Goal: Communication & Community: Ask a question

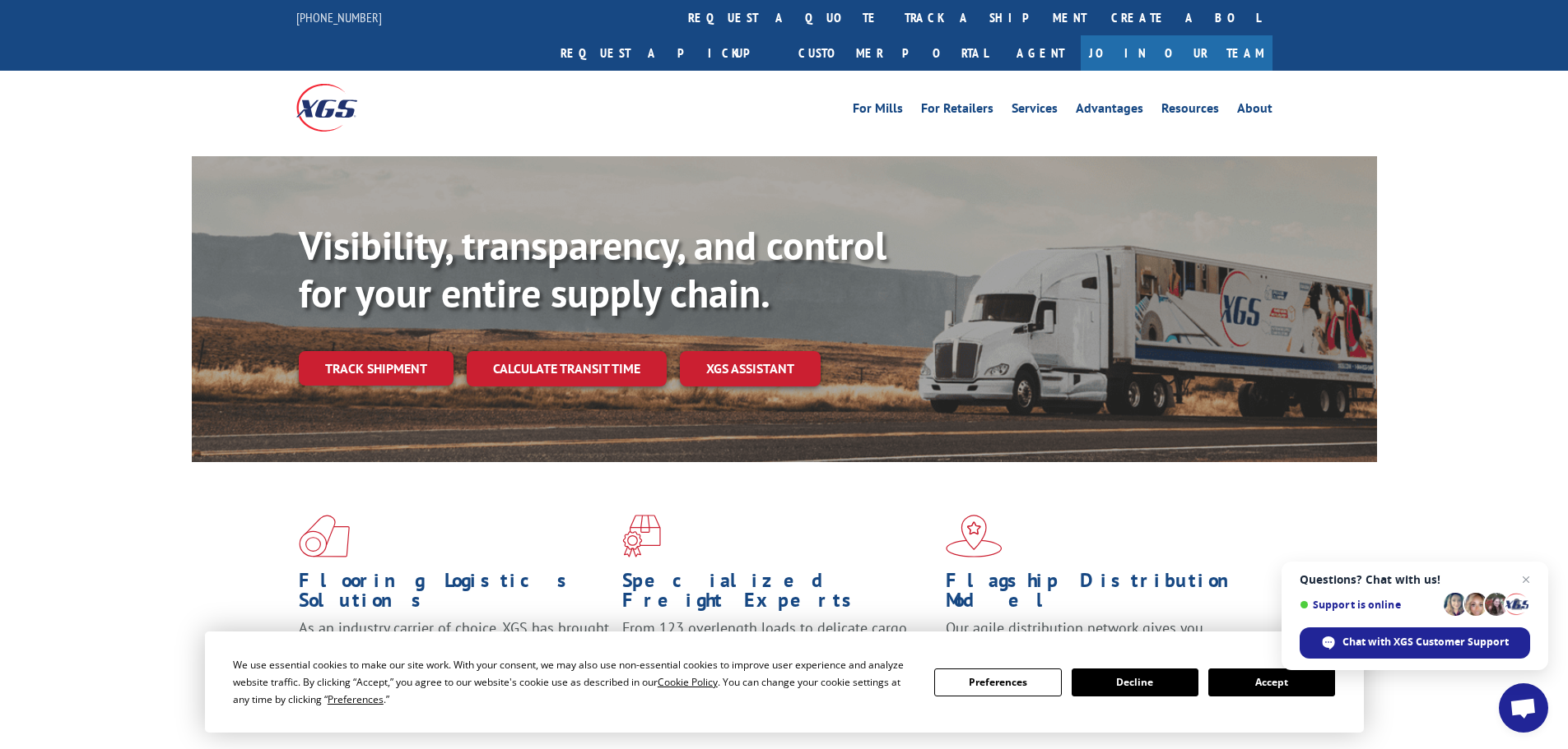
click at [1278, 676] on button "Accept" at bounding box center [1272, 683] width 127 height 28
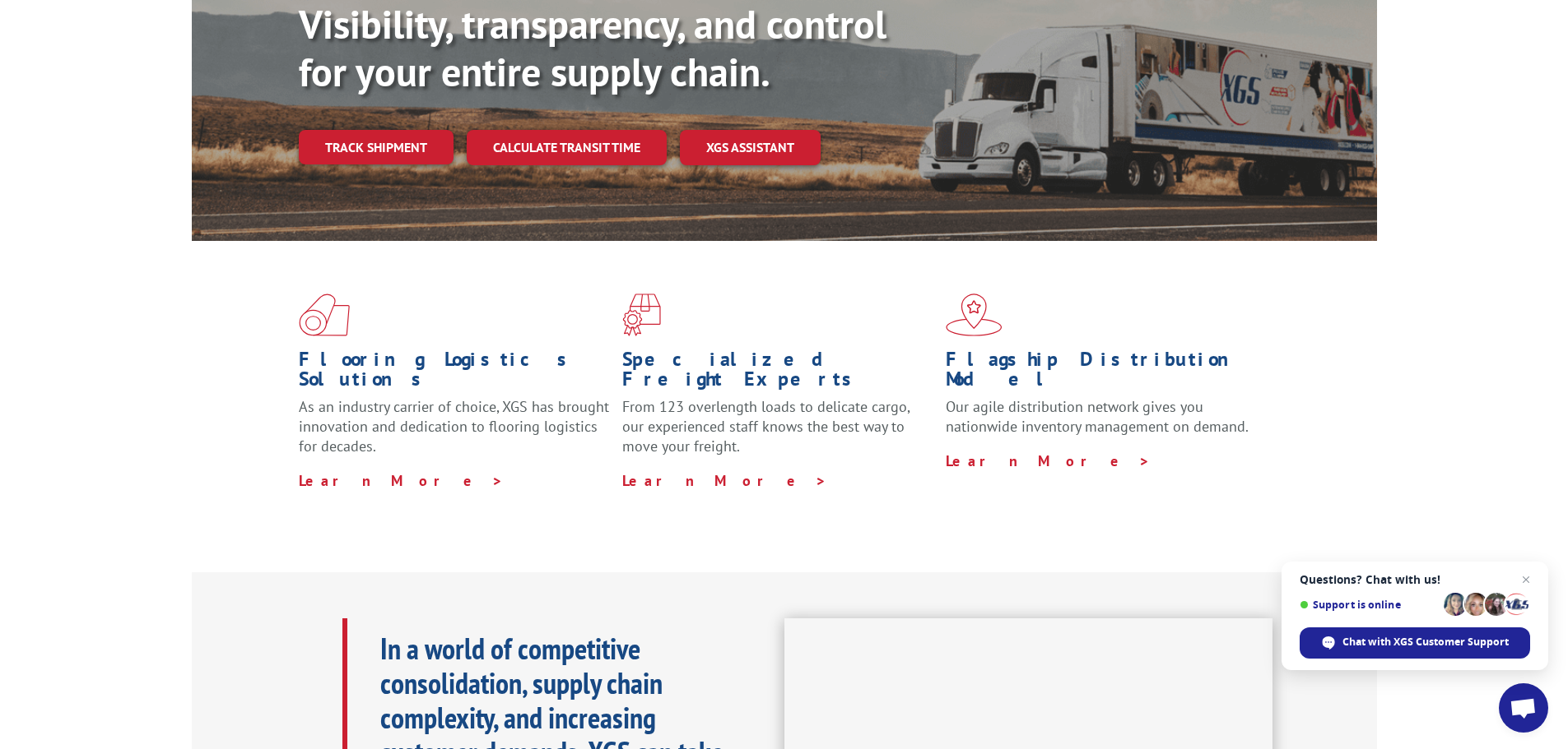
scroll to position [247, 0]
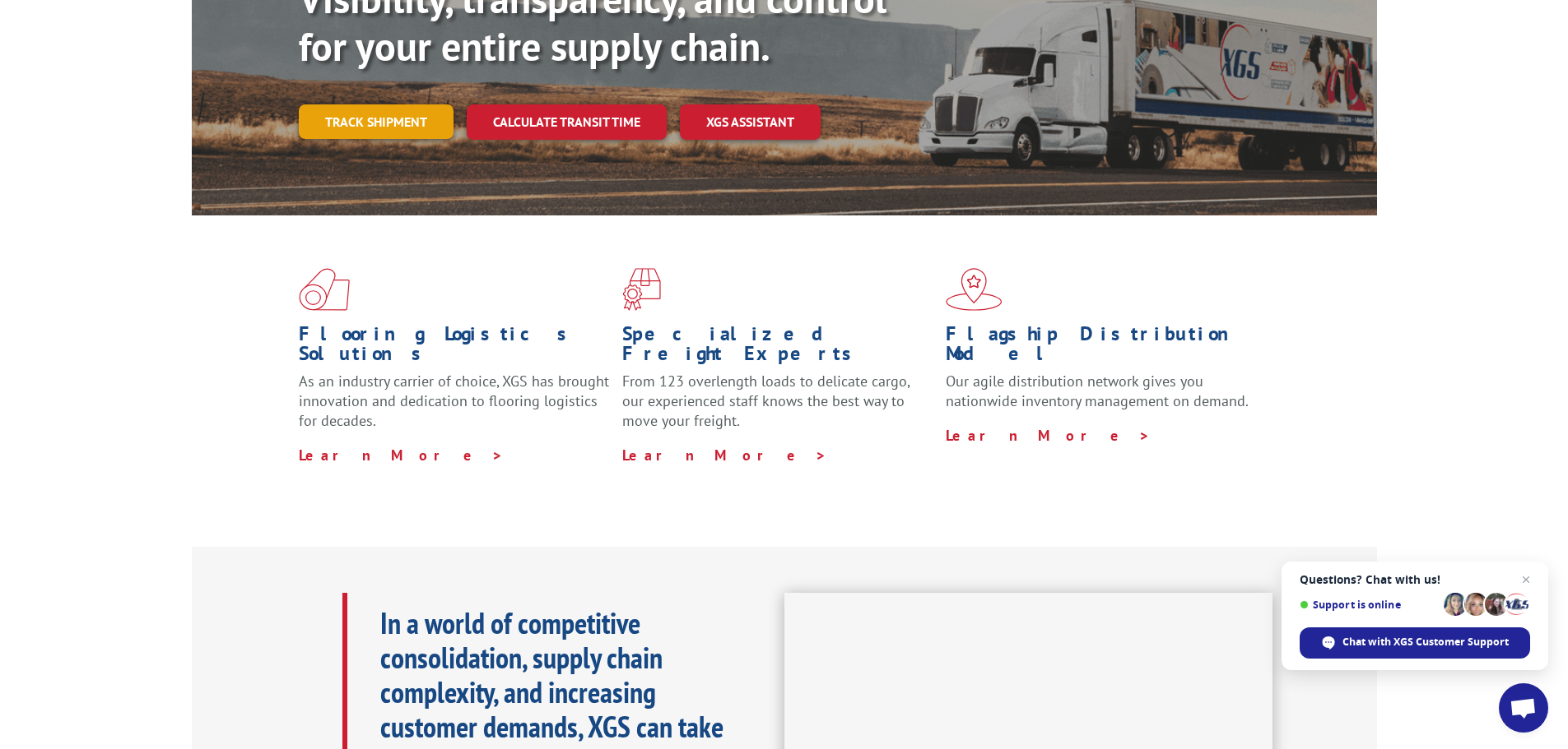
click at [362, 104] on link "Track shipment" at bounding box center [376, 122] width 155 height 35
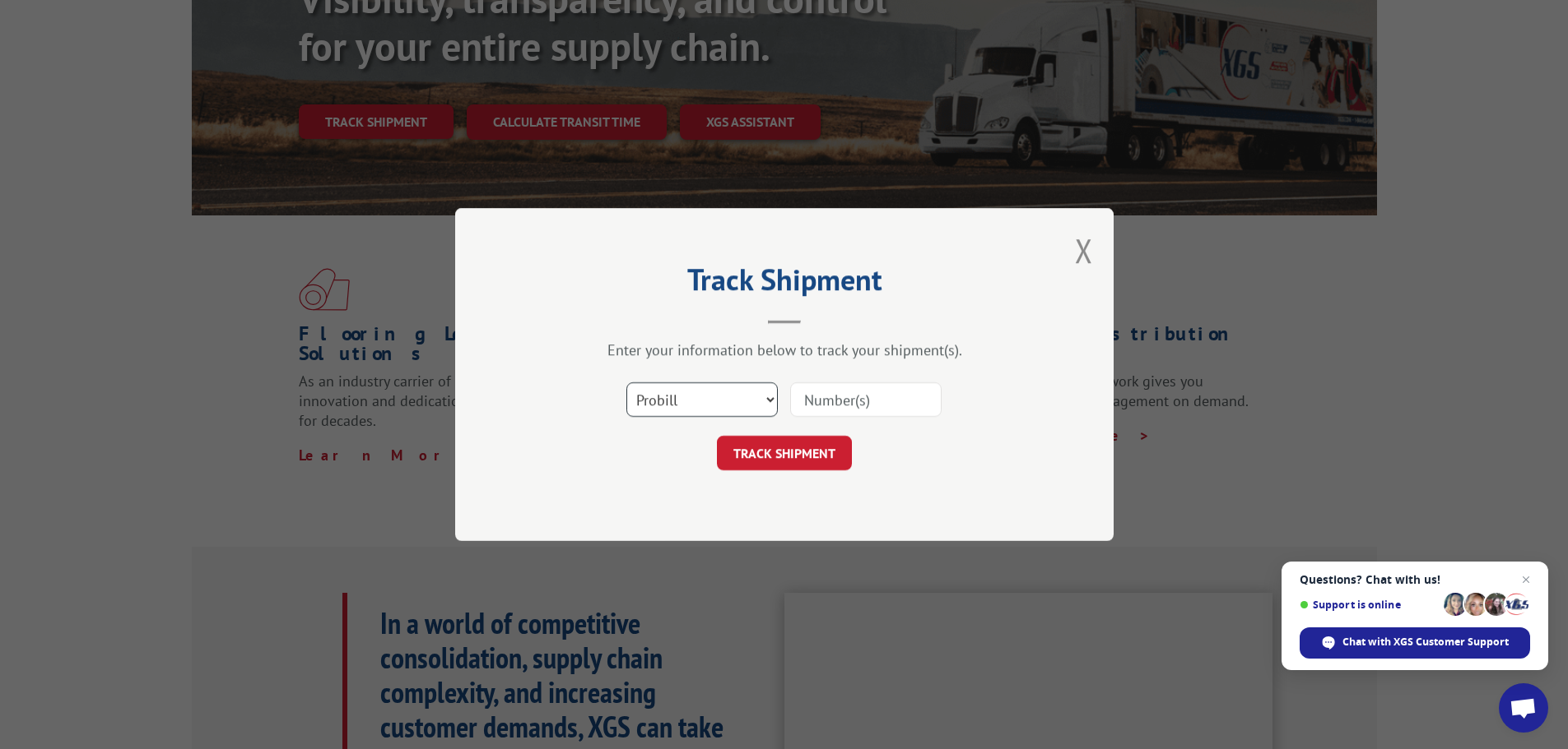
click at [770, 397] on select "Select category... Probill BOL PO" at bounding box center [703, 400] width 152 height 35
select select "bol"
click at [627, 382] on select "Select category... Probill BOL PO" at bounding box center [703, 400] width 152 height 35
click at [881, 404] on input at bounding box center [866, 400] width 152 height 35
type input "15472300"
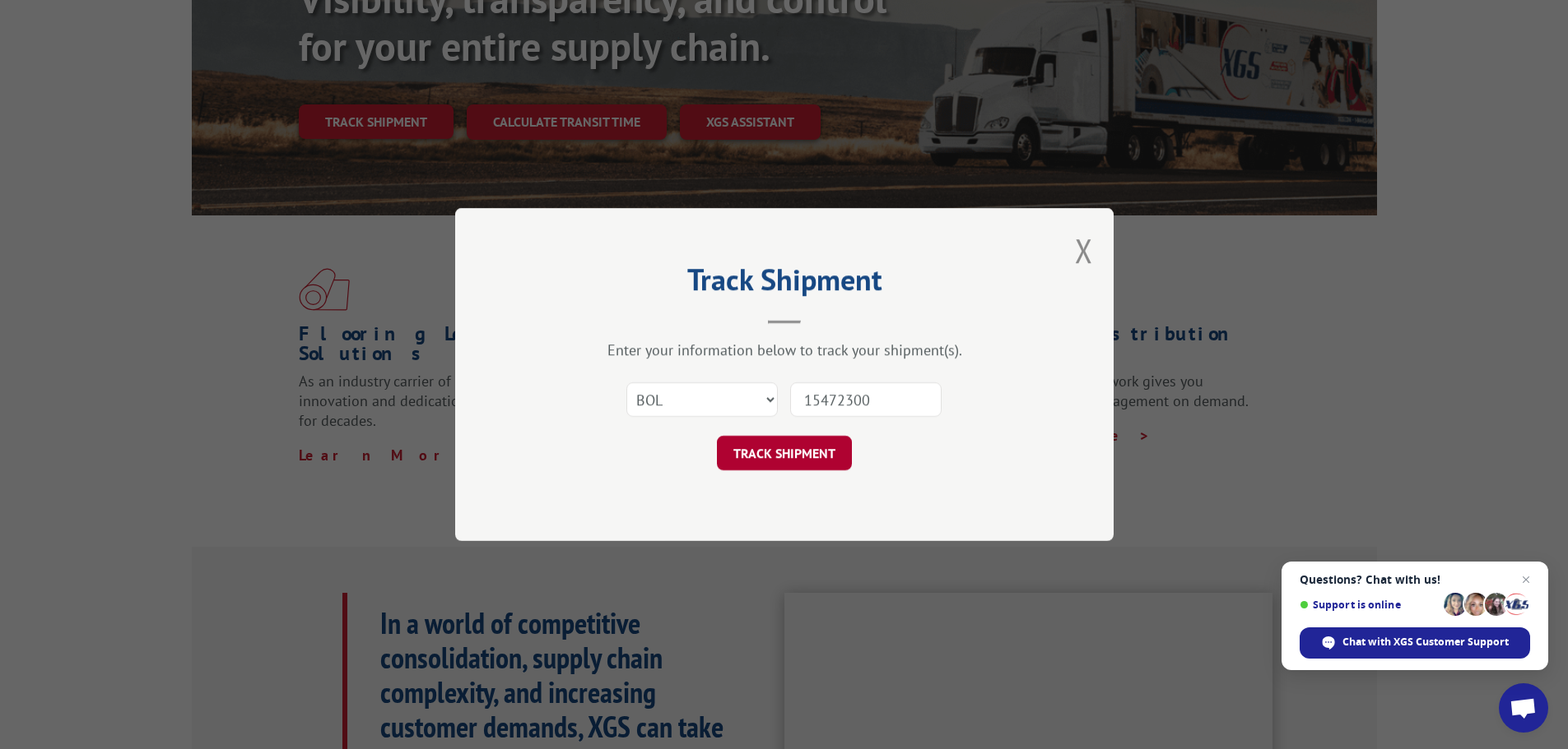
click at [779, 455] on button "TRACK SHIPMENT" at bounding box center [784, 453] width 135 height 35
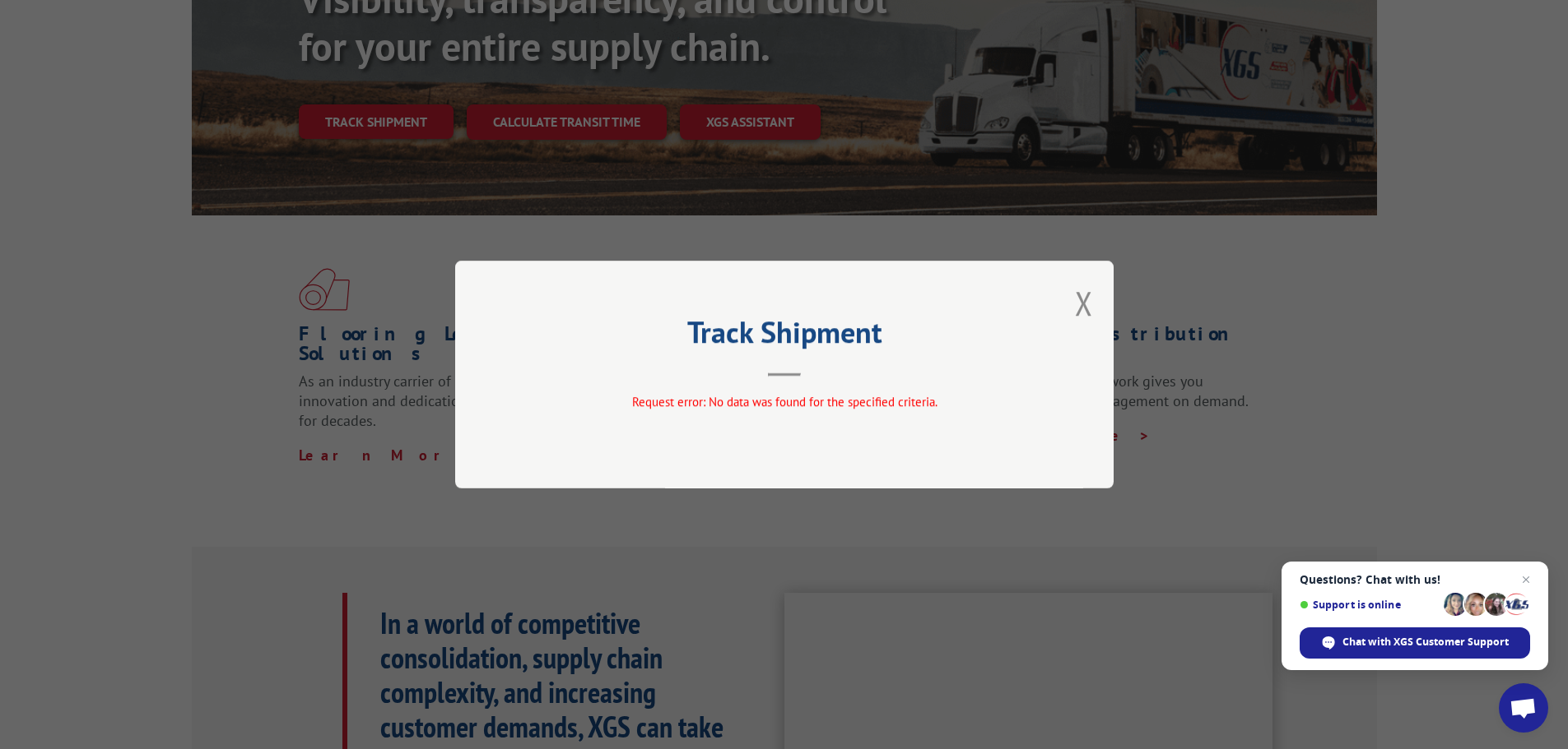
click at [1061, 303] on div "Track Shipment Request error: No data was found for the specified criteria." at bounding box center [784, 374] width 659 height 228
click at [1084, 308] on button "Close modal" at bounding box center [1084, 303] width 18 height 44
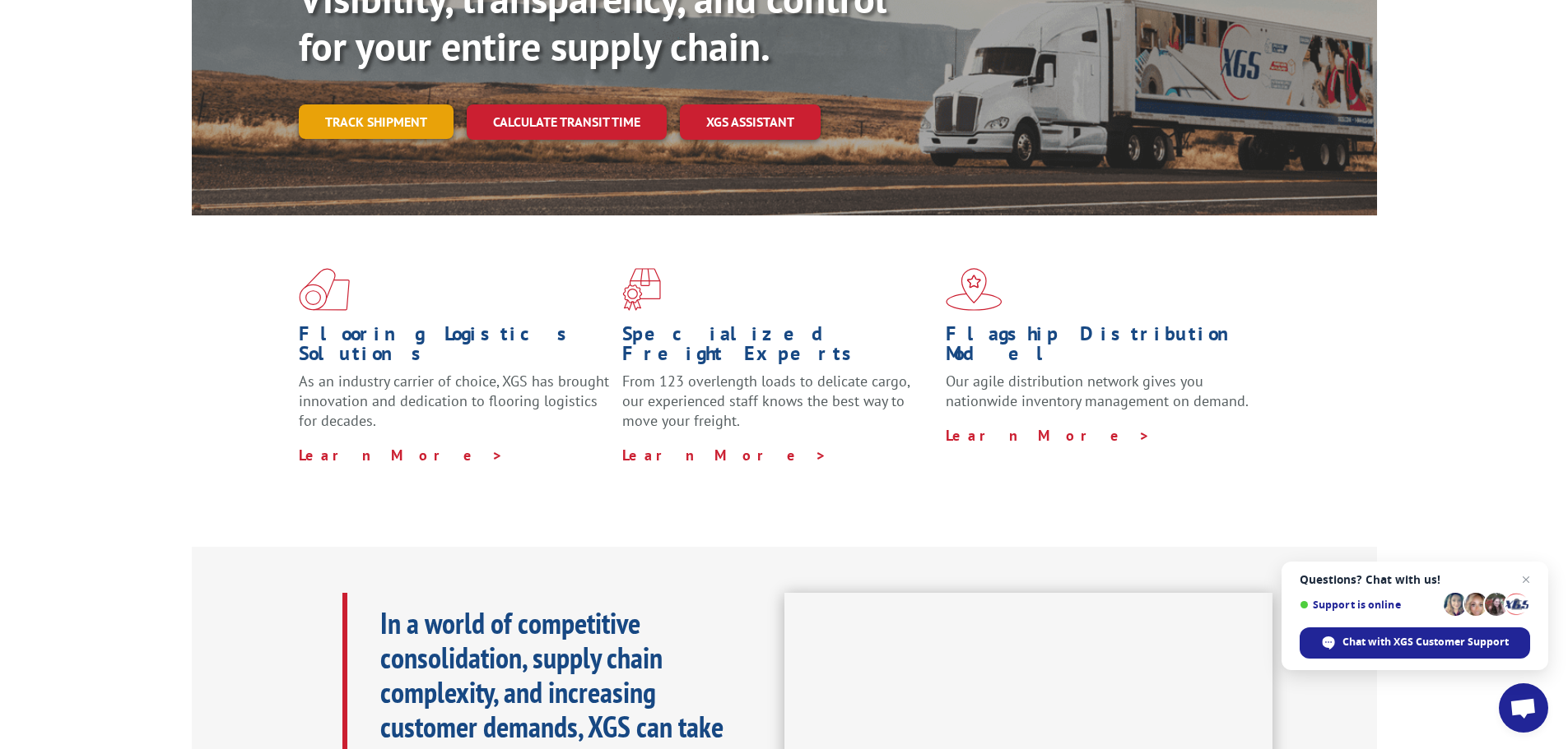
click at [366, 104] on link "Track shipment" at bounding box center [376, 122] width 155 height 35
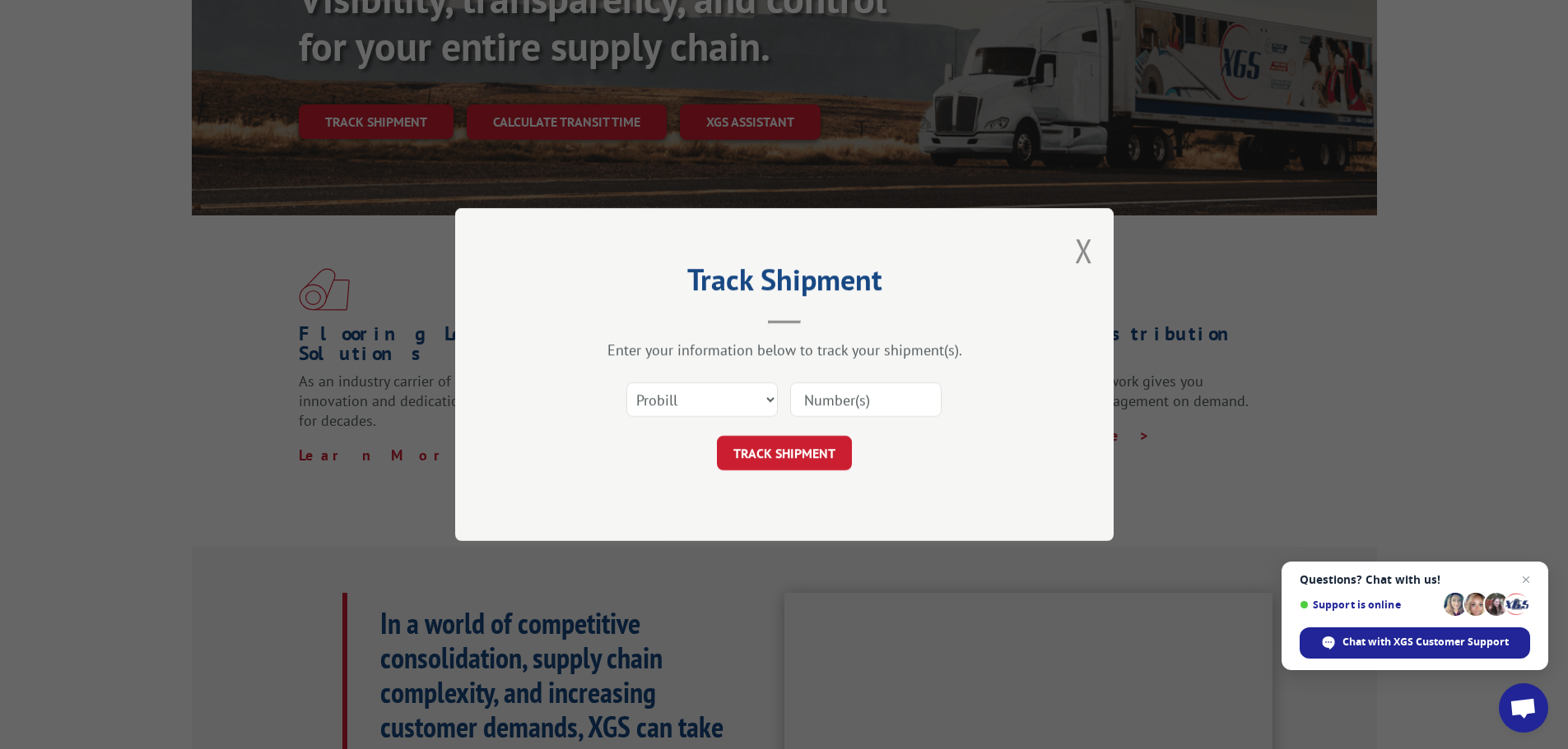
click at [824, 406] on input at bounding box center [866, 400] width 152 height 35
type input "15472300"
click at [802, 458] on button "TRACK SHIPMENT" at bounding box center [784, 453] width 135 height 35
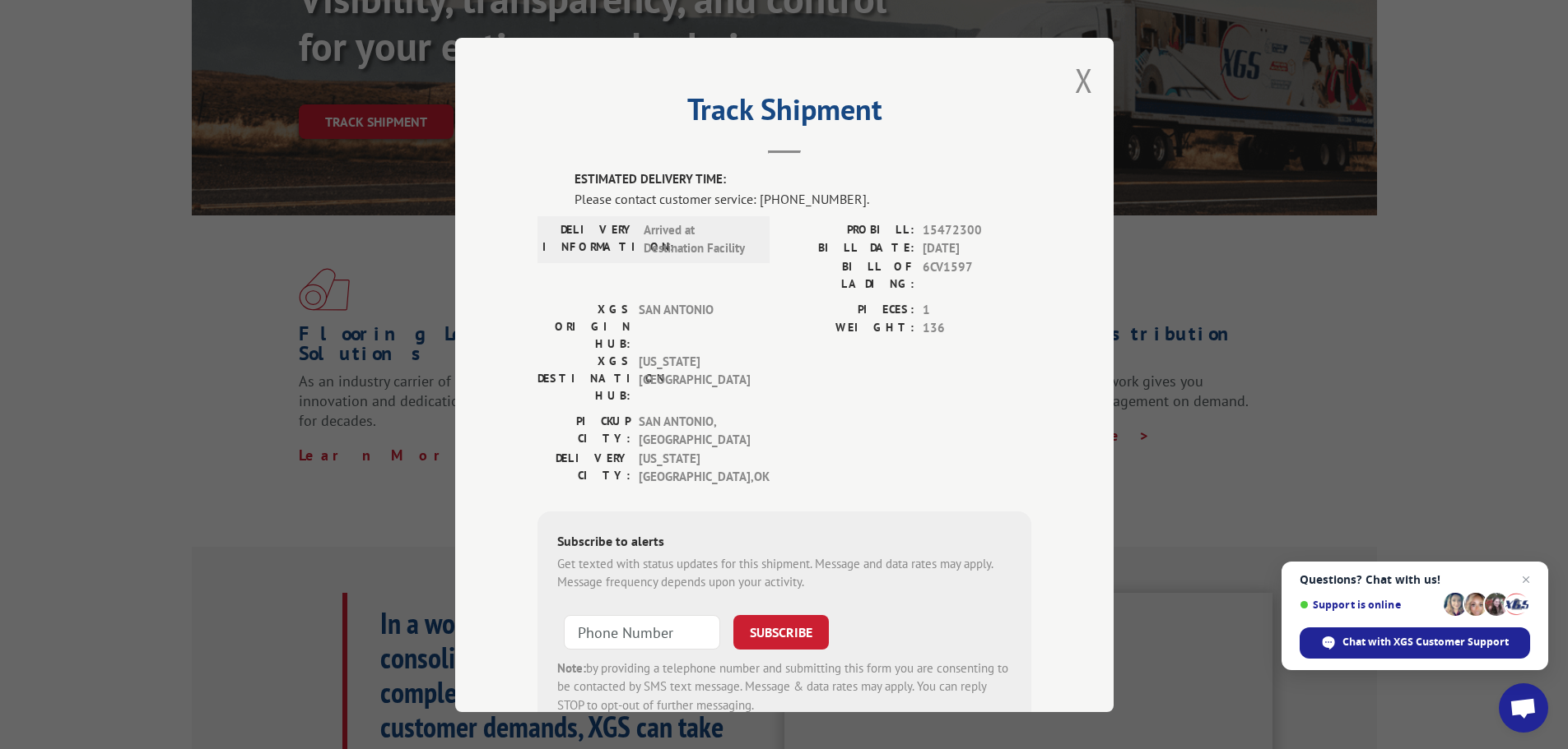
scroll to position [34, 0]
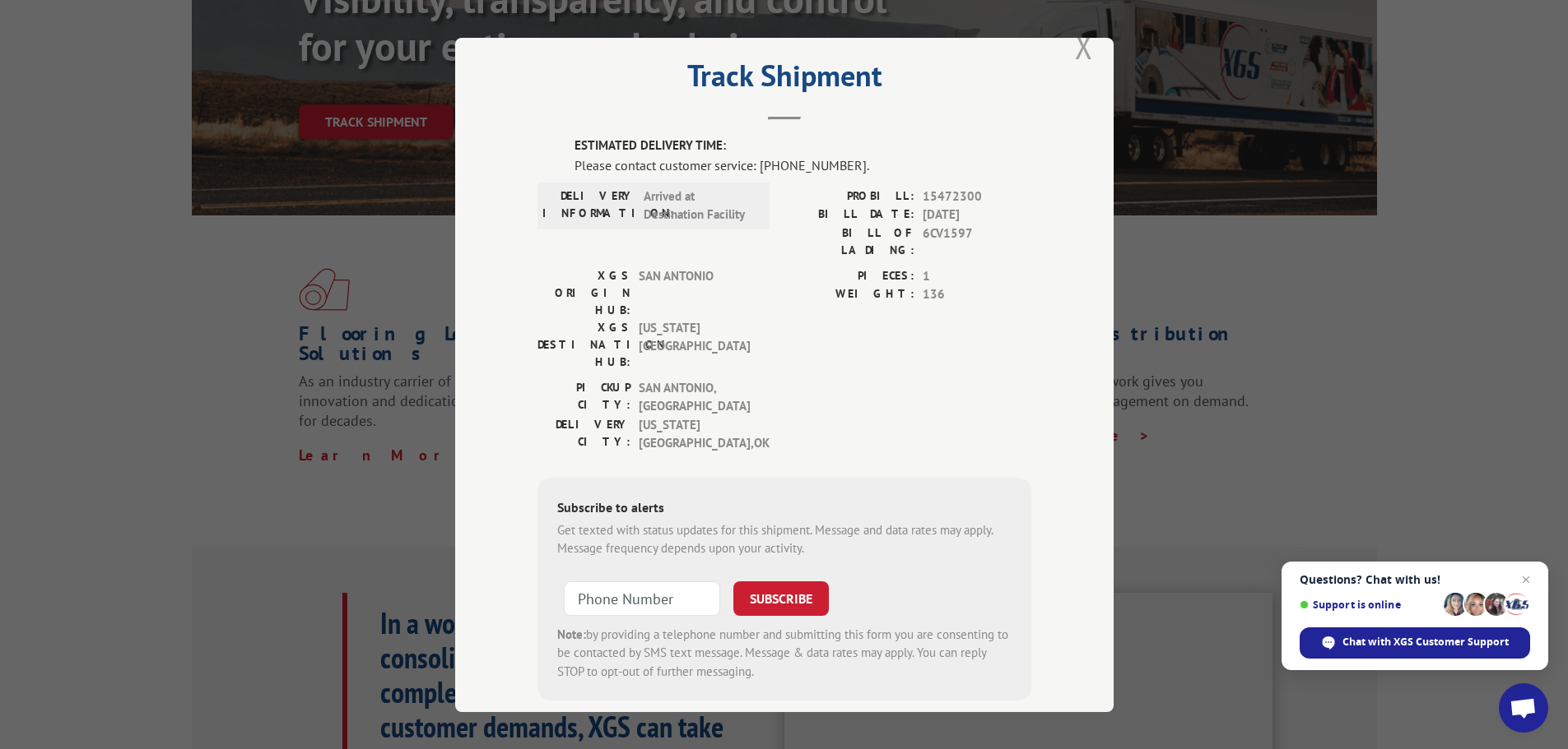
click at [1076, 50] on button "Close modal" at bounding box center [1084, 46] width 18 height 44
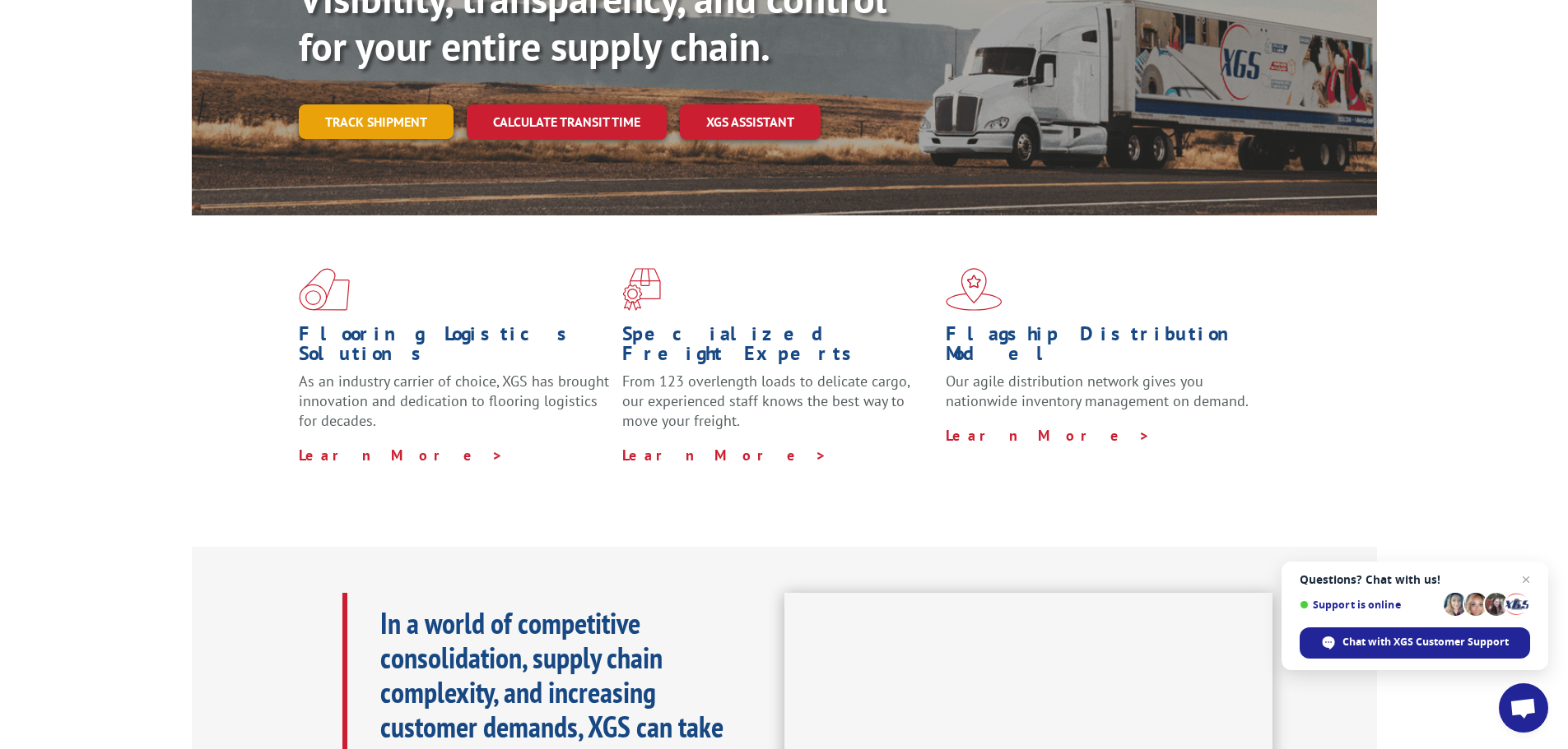
click at [396, 104] on link "Track shipment" at bounding box center [376, 122] width 155 height 35
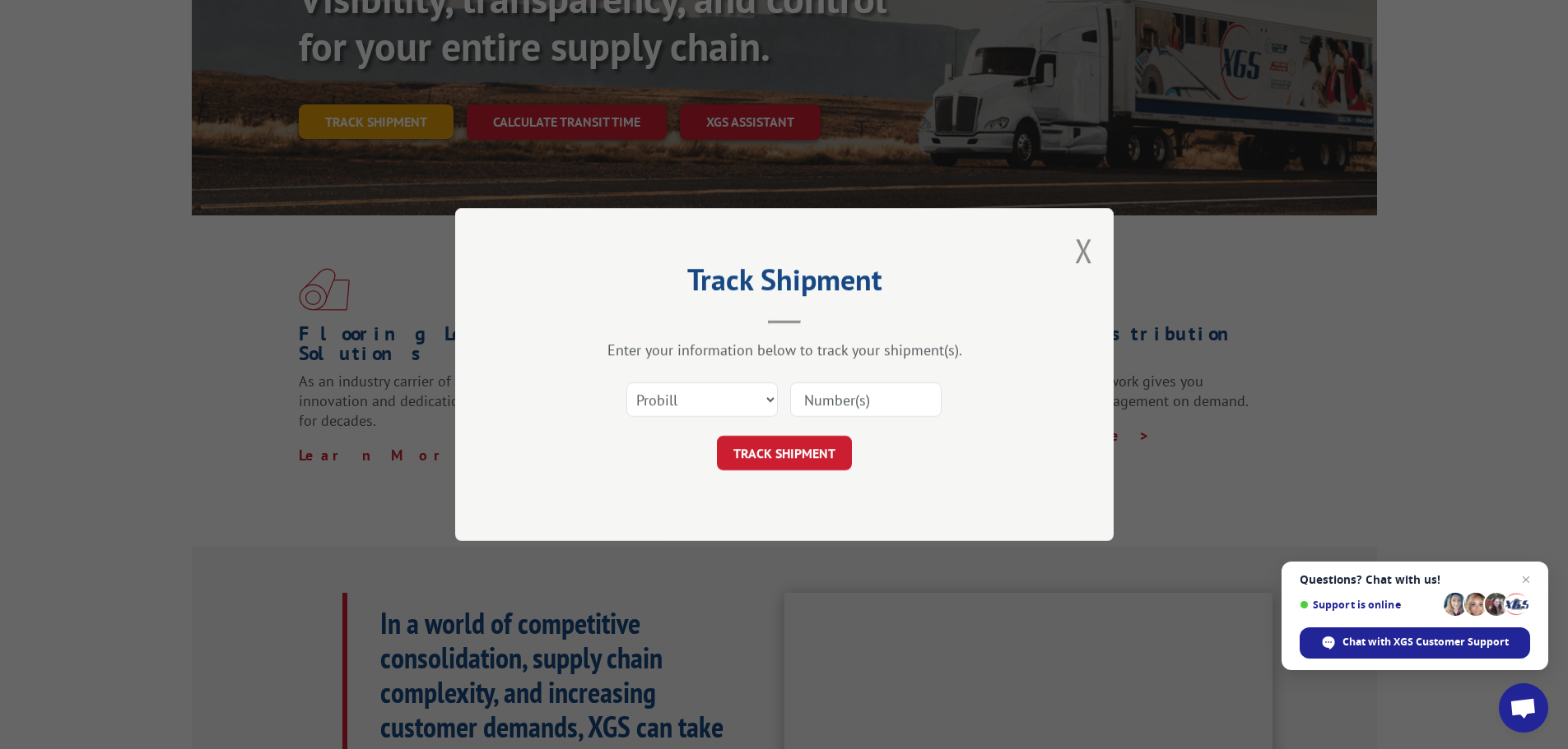
scroll to position [0, 0]
click at [760, 402] on select "Select category... Probill BOL PO" at bounding box center [703, 400] width 152 height 35
select select "po"
click at [627, 382] on select "Select category... Probill BOL PO" at bounding box center [703, 400] width 152 height 35
click at [740, 404] on select "Select category... Probill BOL PO" at bounding box center [703, 400] width 152 height 35
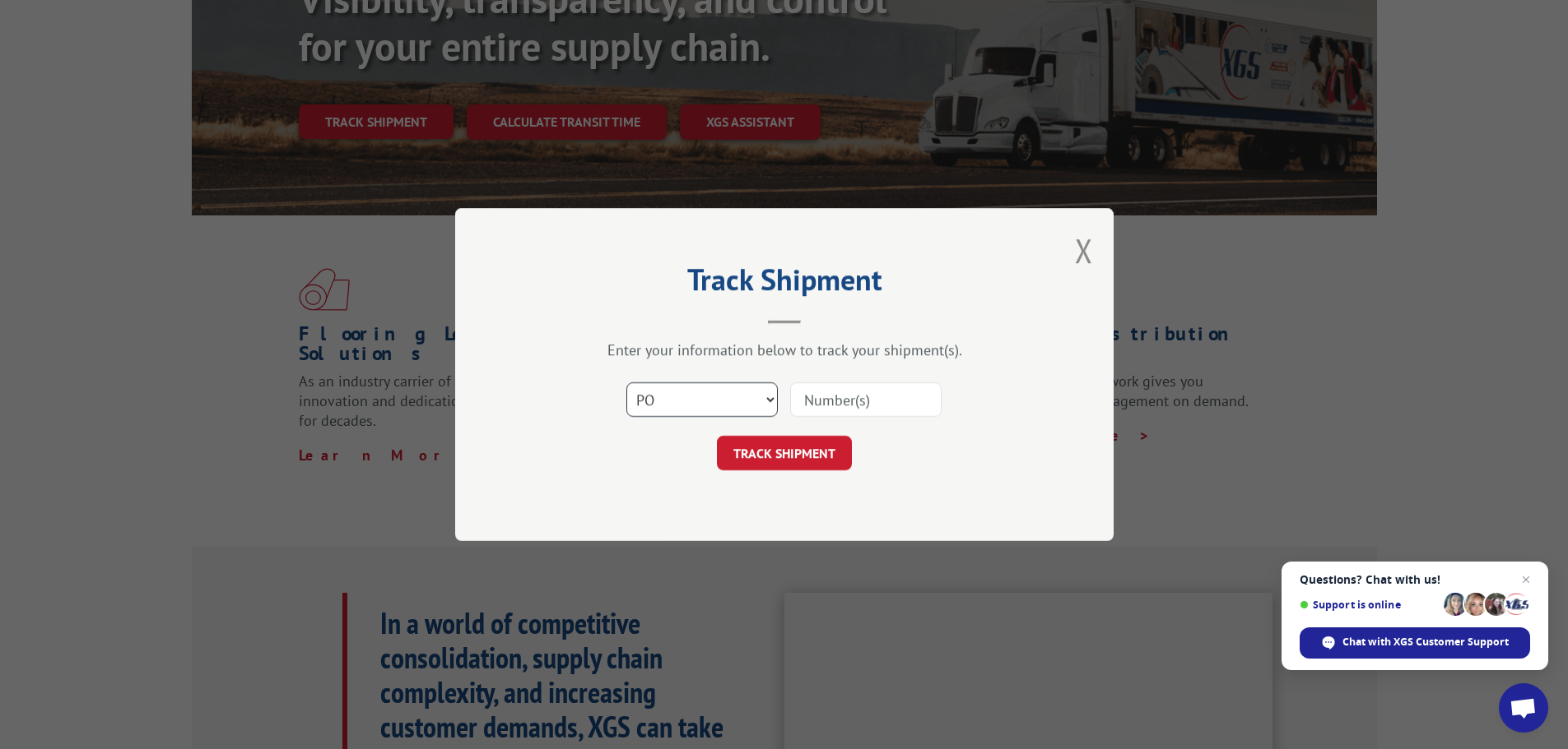
click at [627, 382] on select "Select category... Probill BOL PO" at bounding box center [703, 400] width 152 height 35
click at [835, 403] on input at bounding box center [866, 400] width 152 height 35
click at [842, 395] on input "0154" at bounding box center [866, 400] width 152 height 35
type input "0"
paste input "01543077"
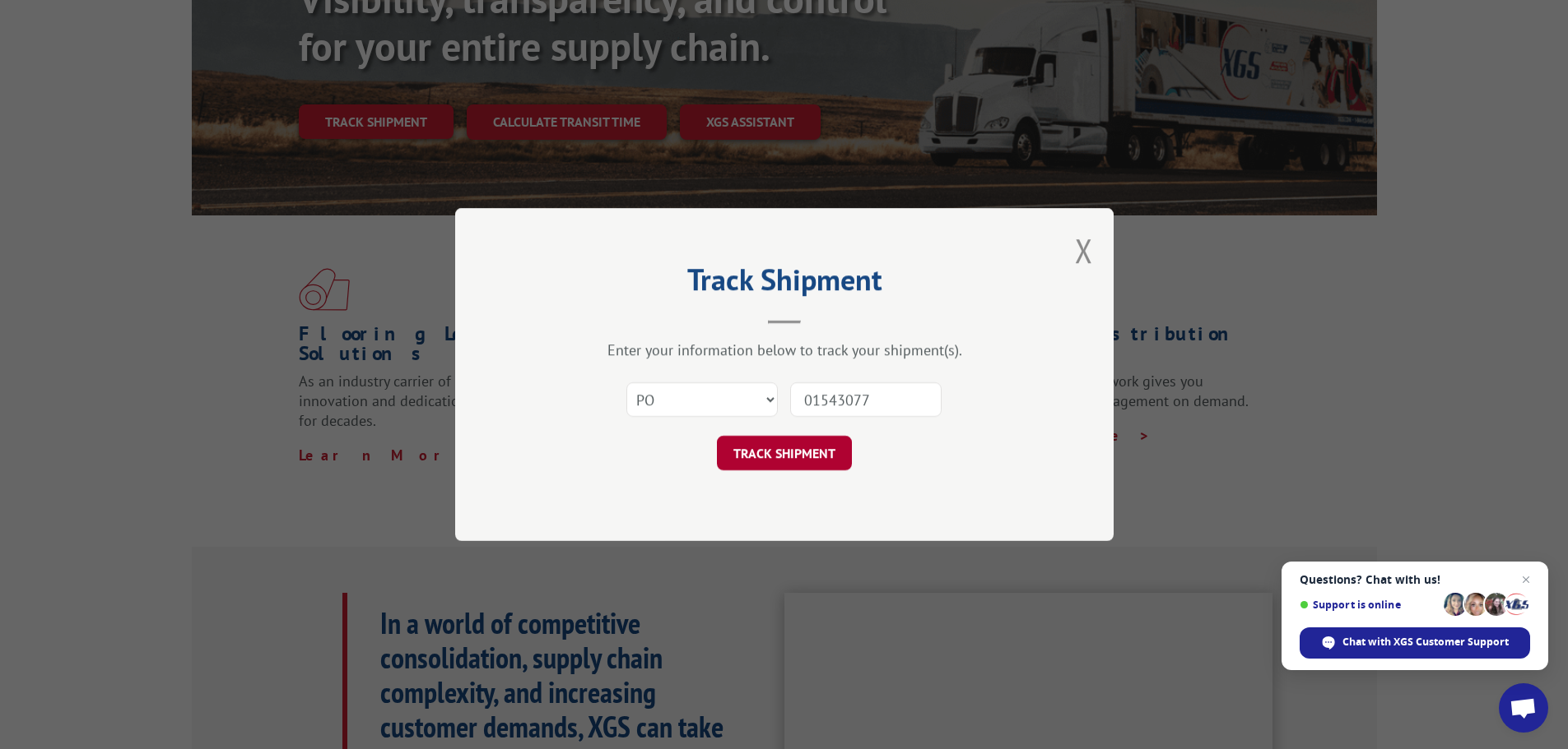
type input "01543077"
click at [802, 453] on button "TRACK SHIPMENT" at bounding box center [784, 453] width 135 height 35
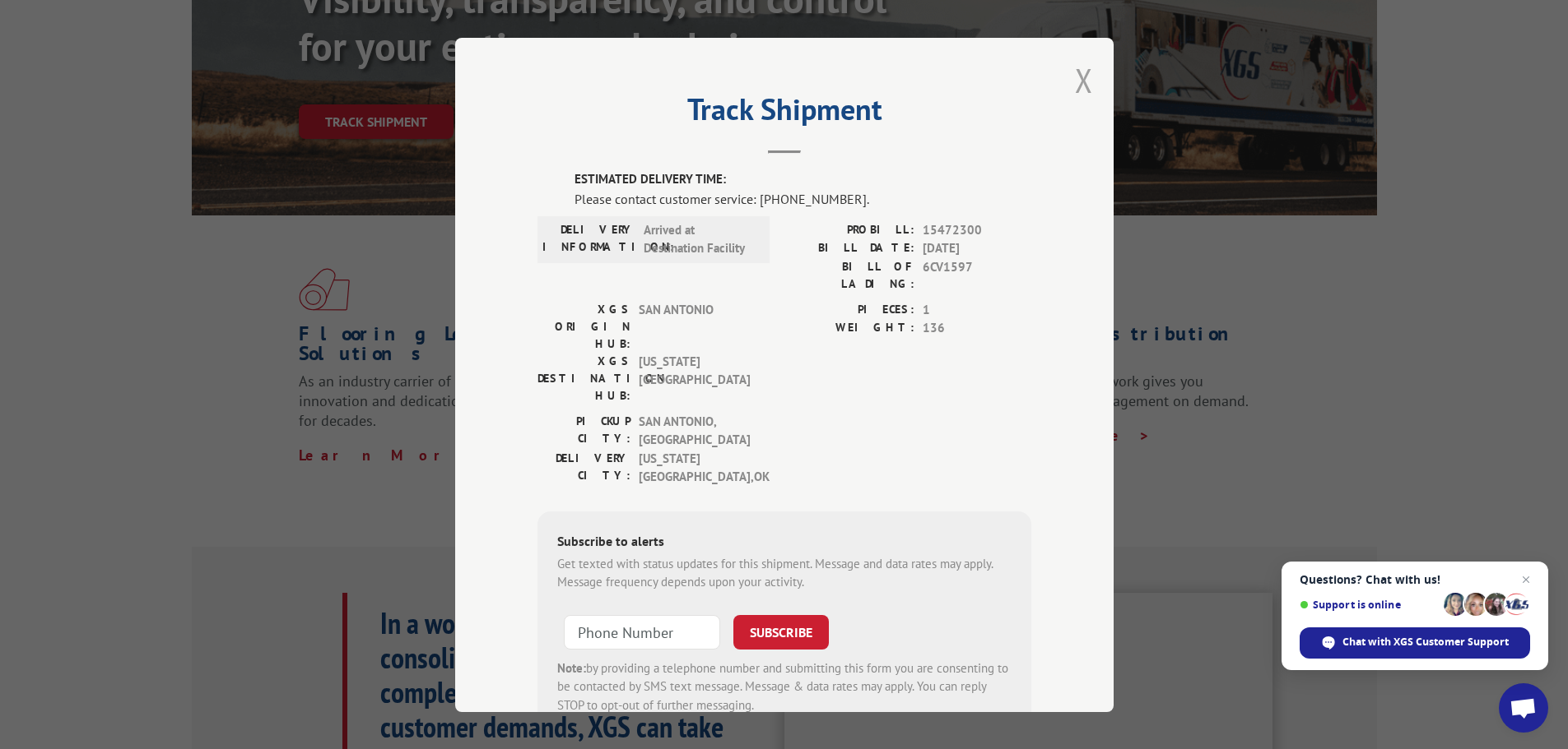
click at [1076, 79] on button "Close modal" at bounding box center [1084, 80] width 18 height 44
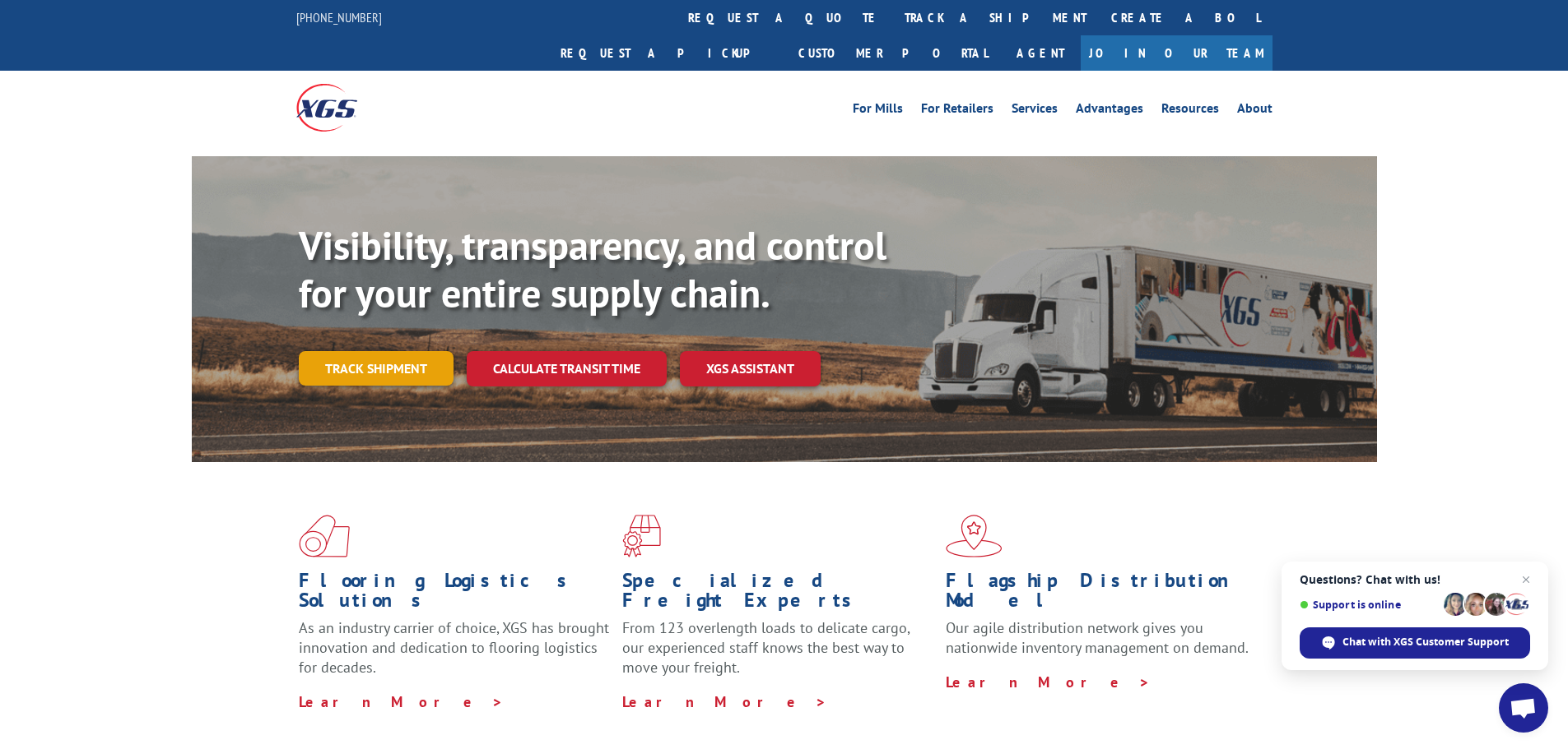
click at [392, 351] on link "Track shipment" at bounding box center [376, 369] width 155 height 35
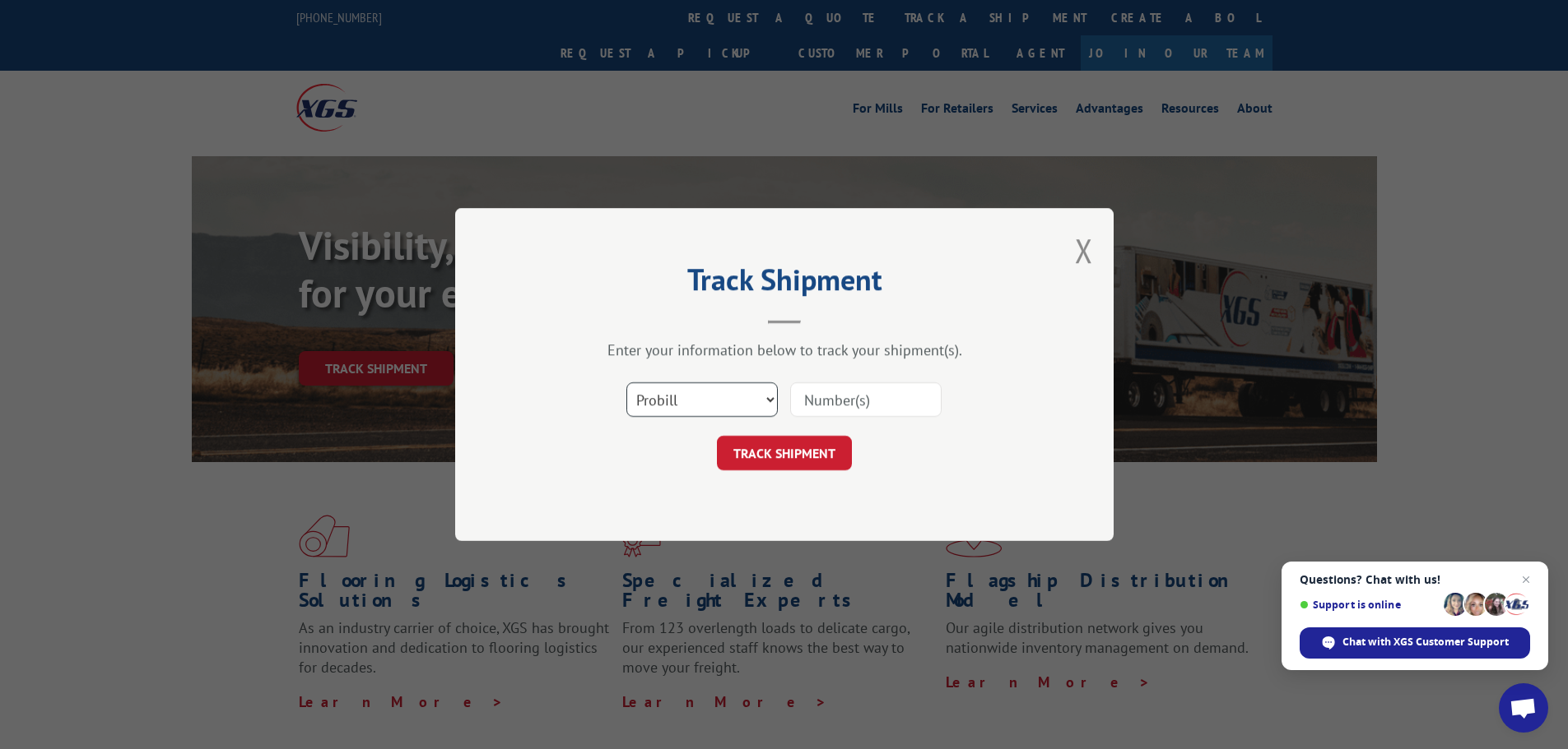
click at [771, 401] on select "Select category... Probill BOL PO" at bounding box center [703, 400] width 152 height 35
select select "po"
click at [627, 382] on select "Select category... Probill BOL PO" at bounding box center [703, 400] width 152 height 35
click at [684, 402] on select "Select category... Probill BOL PO" at bounding box center [703, 400] width 152 height 35
click at [685, 398] on select "Select category... Probill BOL PO" at bounding box center [703, 400] width 152 height 35
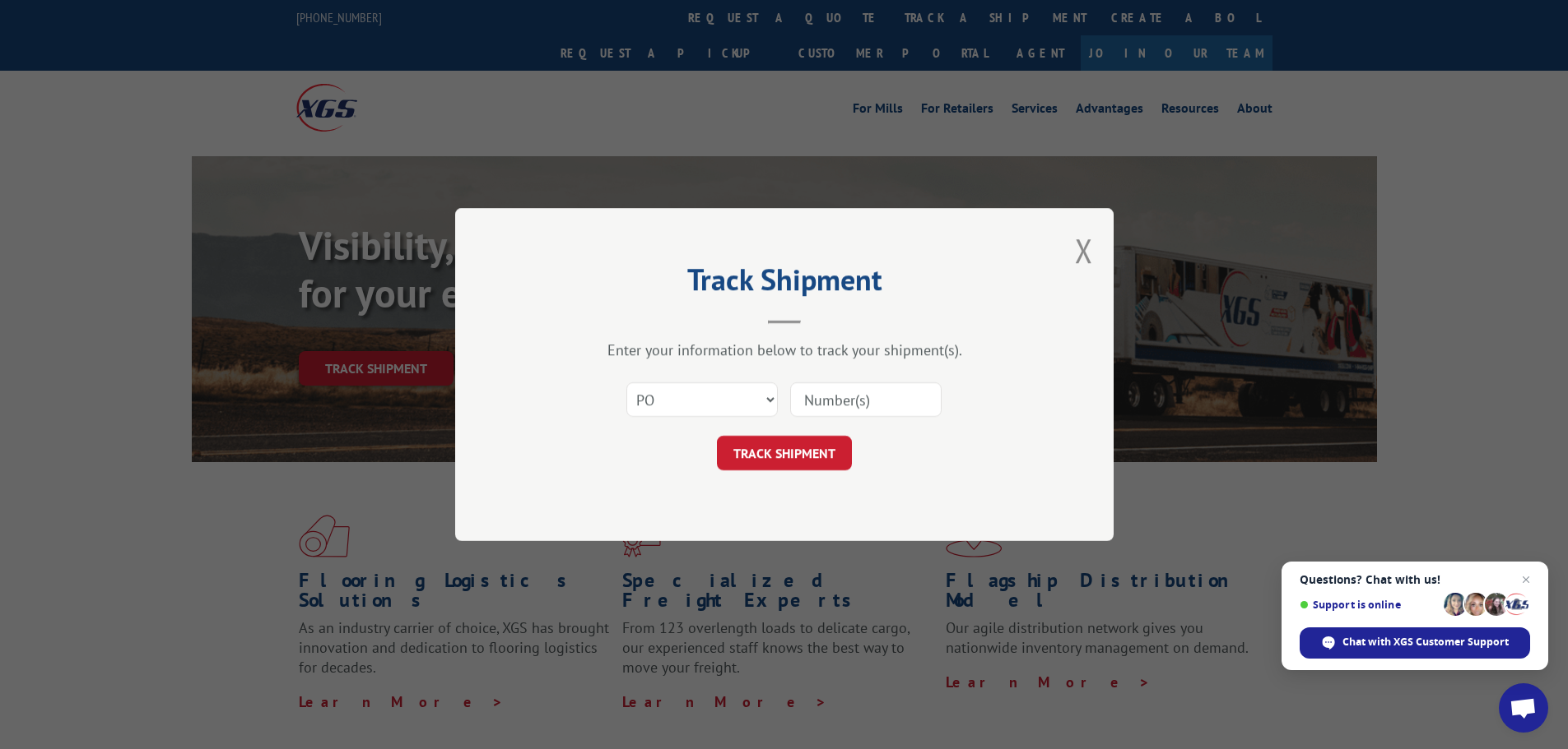
click at [816, 409] on input at bounding box center [866, 400] width 152 height 35
type input "1543077"
click at [798, 448] on button "TRACK SHIPMENT" at bounding box center [784, 453] width 135 height 35
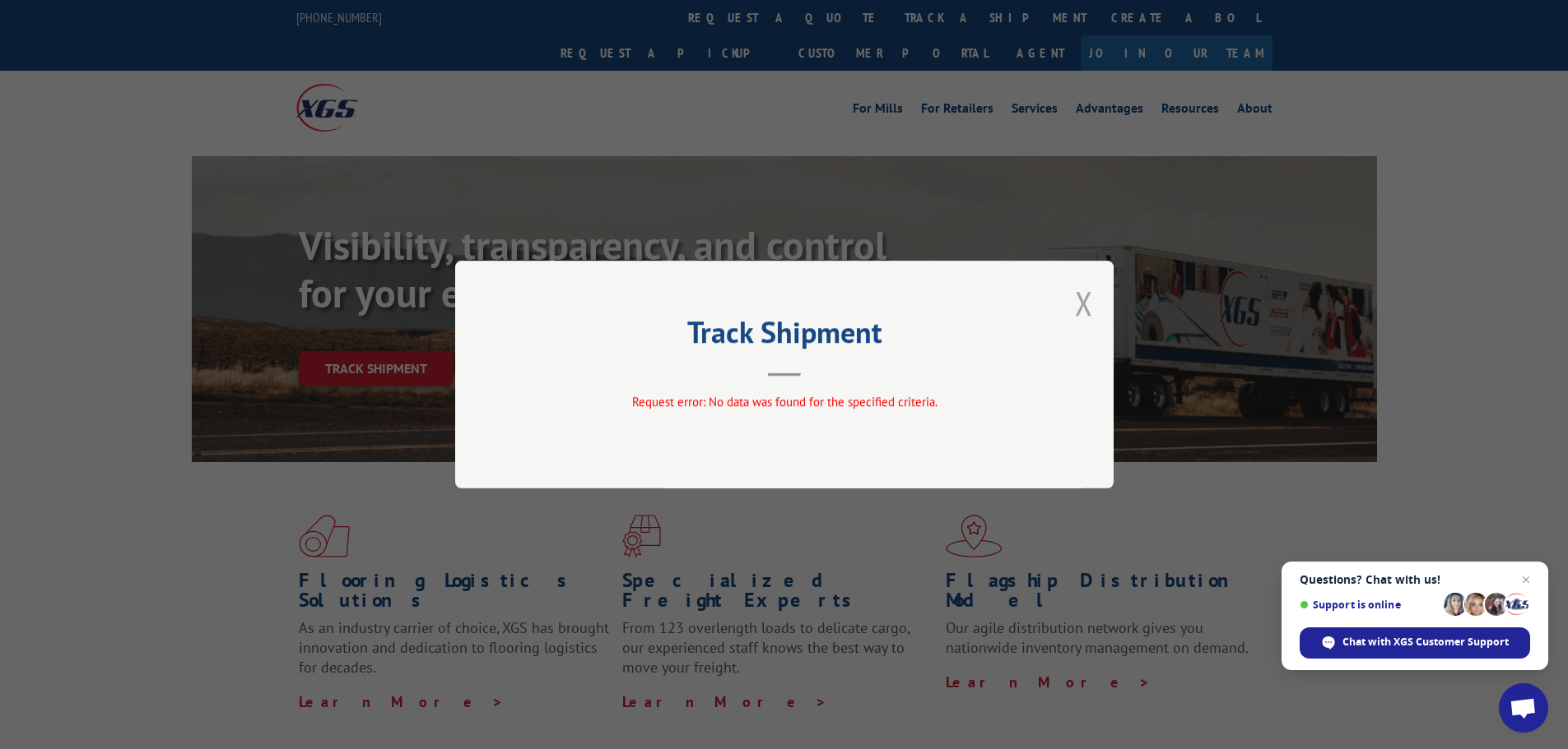
click at [1085, 296] on button "Close modal" at bounding box center [1084, 303] width 18 height 44
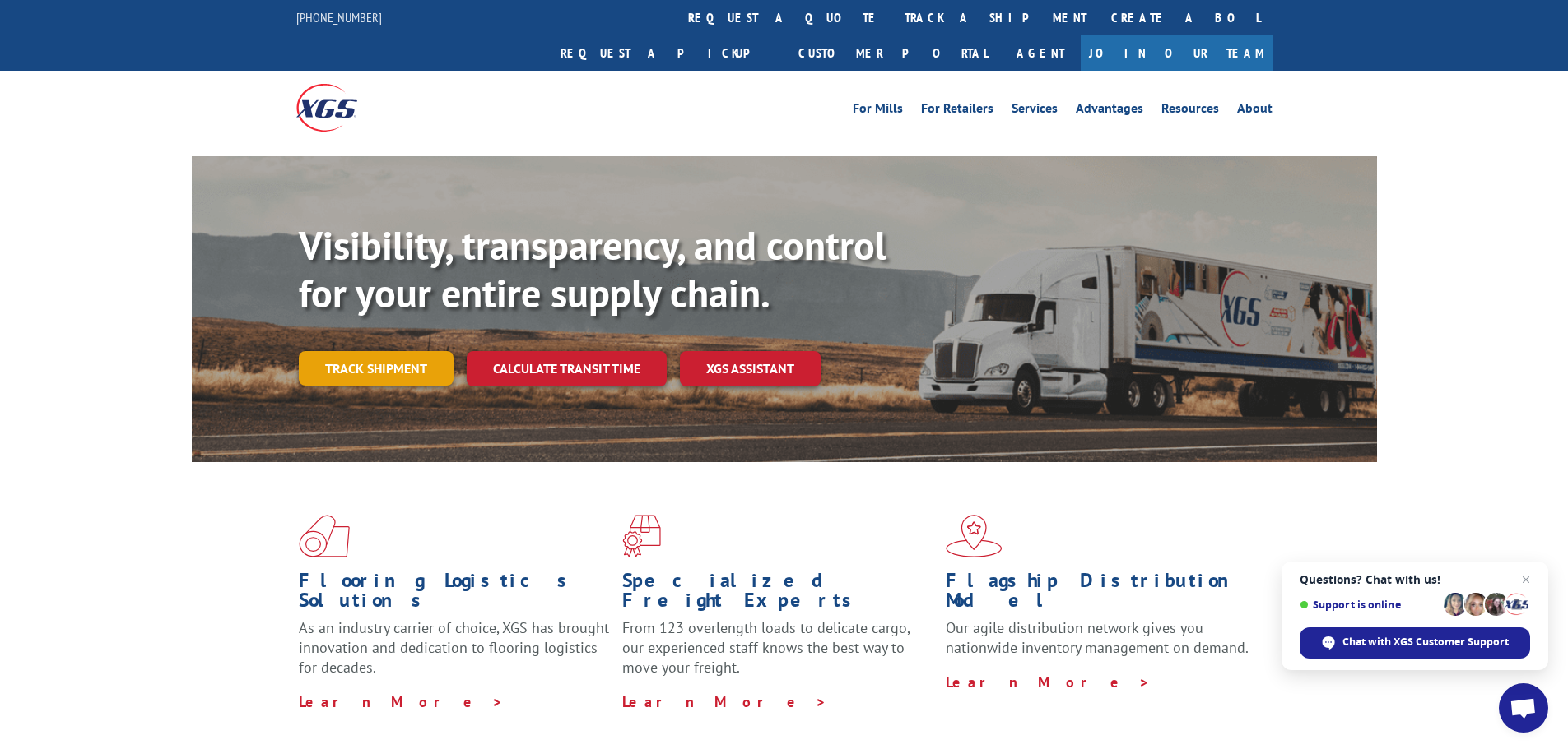
click at [383, 351] on link "Track shipment" at bounding box center [376, 369] width 155 height 35
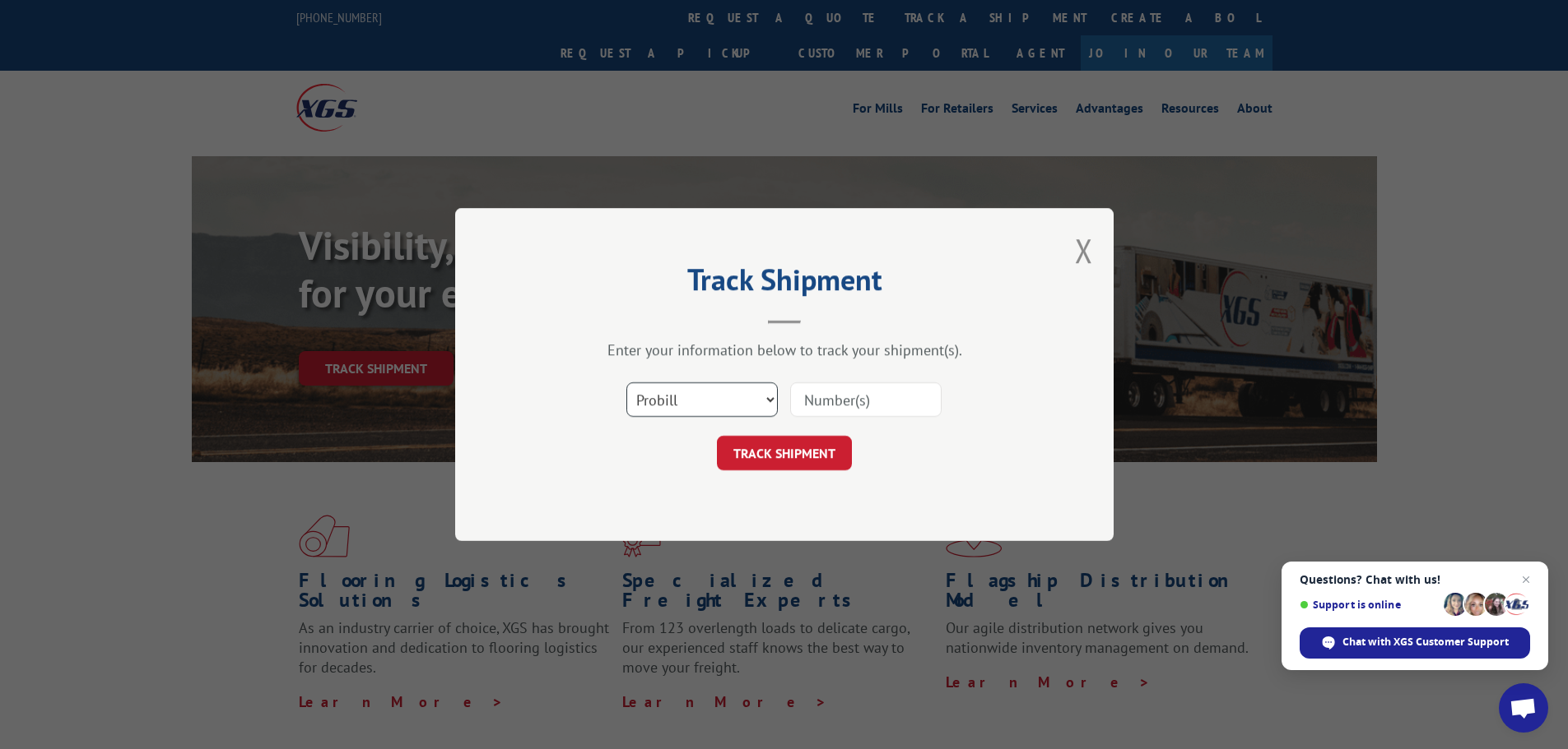
click at [766, 395] on select "Select category... Probill BOL PO" at bounding box center [703, 400] width 152 height 35
select select "po"
click at [627, 382] on select "Select category... Probill BOL PO" at bounding box center [703, 400] width 152 height 35
click at [799, 406] on input at bounding box center [866, 400] width 152 height 35
paste input "01543077"
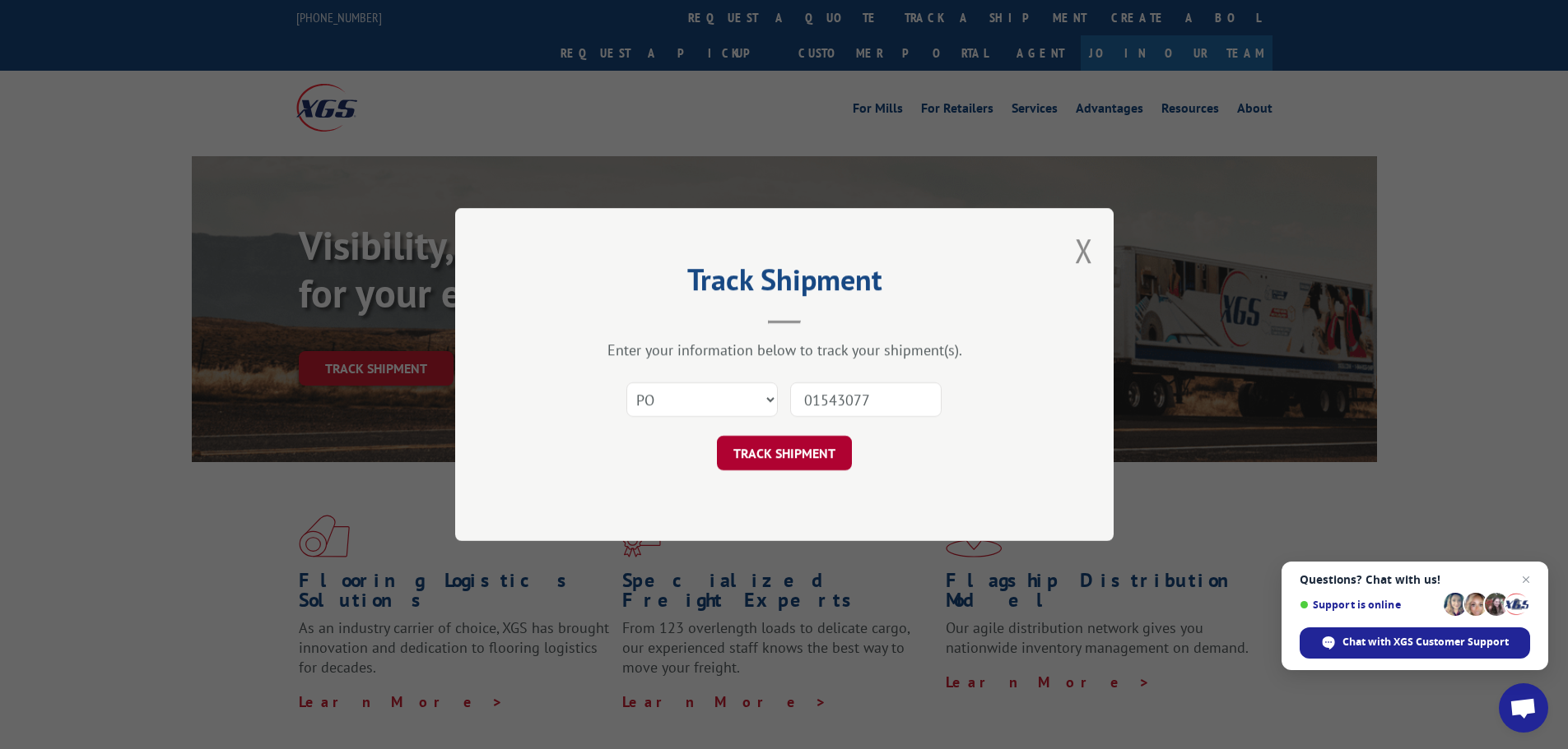
type input "01543077"
click at [769, 458] on button "TRACK SHIPMENT" at bounding box center [784, 453] width 135 height 35
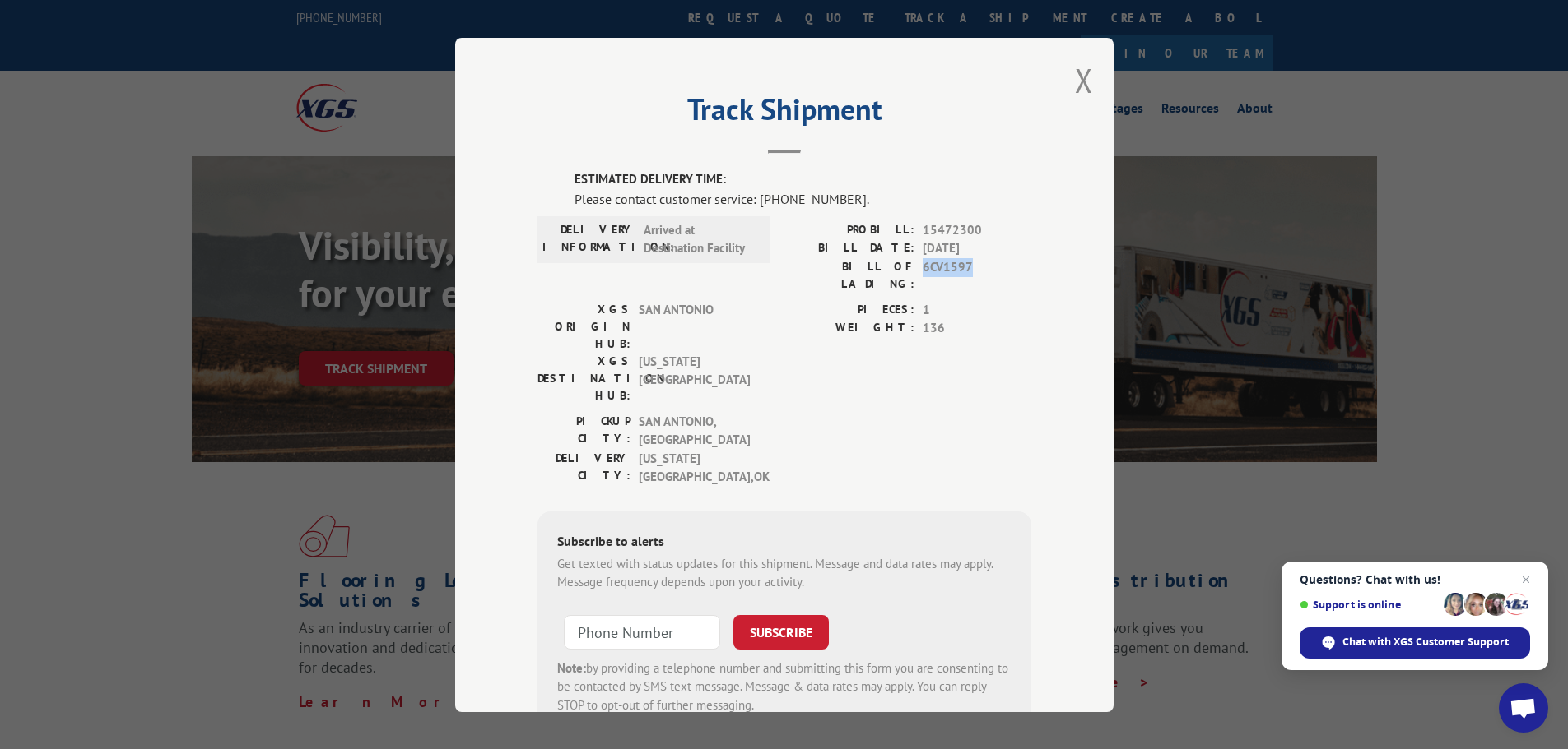
drag, startPoint x: 915, startPoint y: 266, endPoint x: 964, endPoint y: 267, distance: 49.0
click at [964, 267] on div "BILL OF LADING: 6CV1597" at bounding box center [908, 275] width 247 height 35
copy span "6CV1597"
click at [1411, 635] on span "Chat with XGS Customer Support" at bounding box center [1425, 642] width 166 height 15
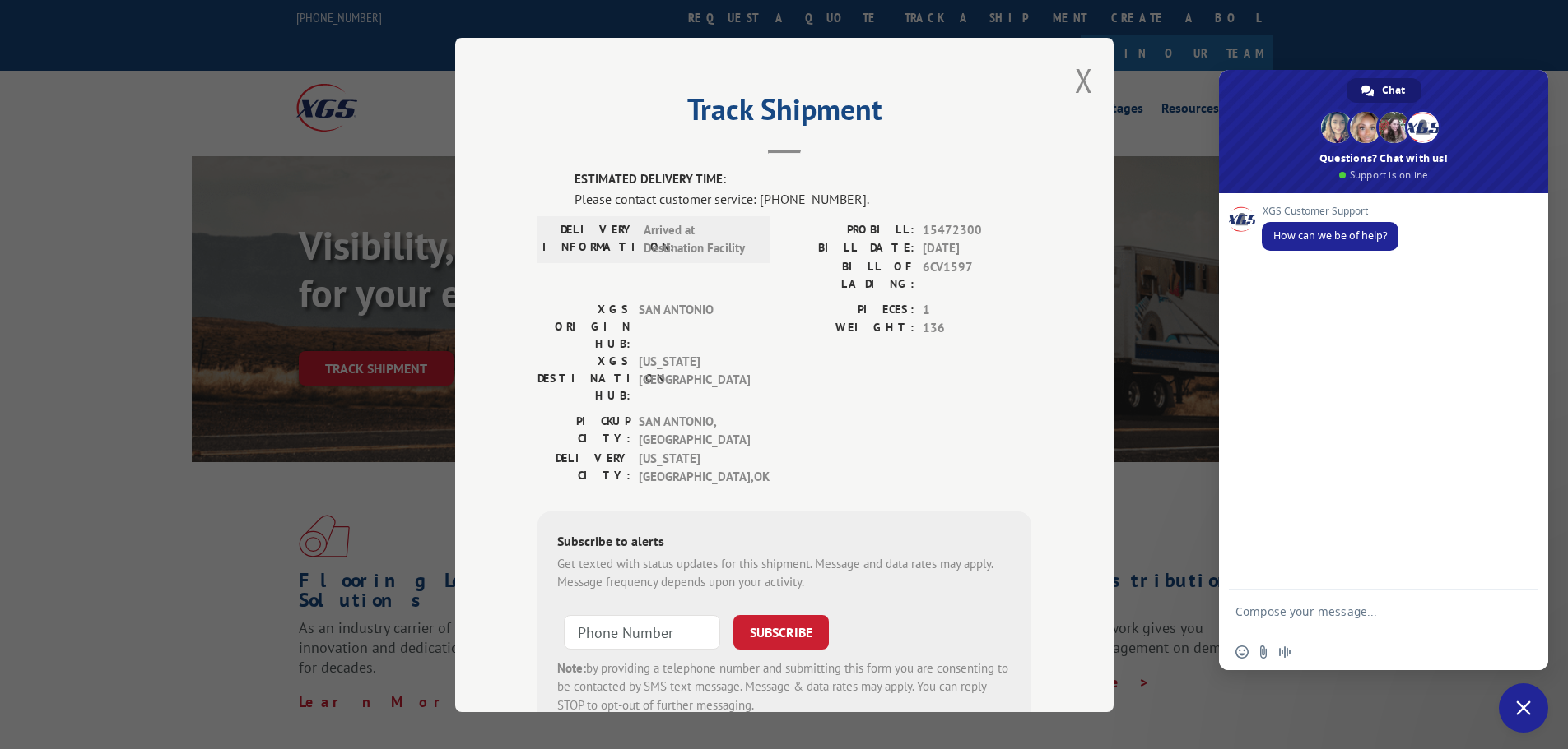
click at [1354, 612] on textarea "Compose your message..." at bounding box center [1366, 620] width 260 height 29
click at [1440, 625] on textarea "Good morning, following up on BOL 6CV1597, to store 3901, oklahoma city ok 7314…" at bounding box center [1366, 620] width 260 height 29
type textarea "Good morning, following up on BOL 6CV1597, to store 3901, oklahoma city ok 7314…"
click at [1513, 611] on span "Send" at bounding box center [1519, 611] width 13 height 13
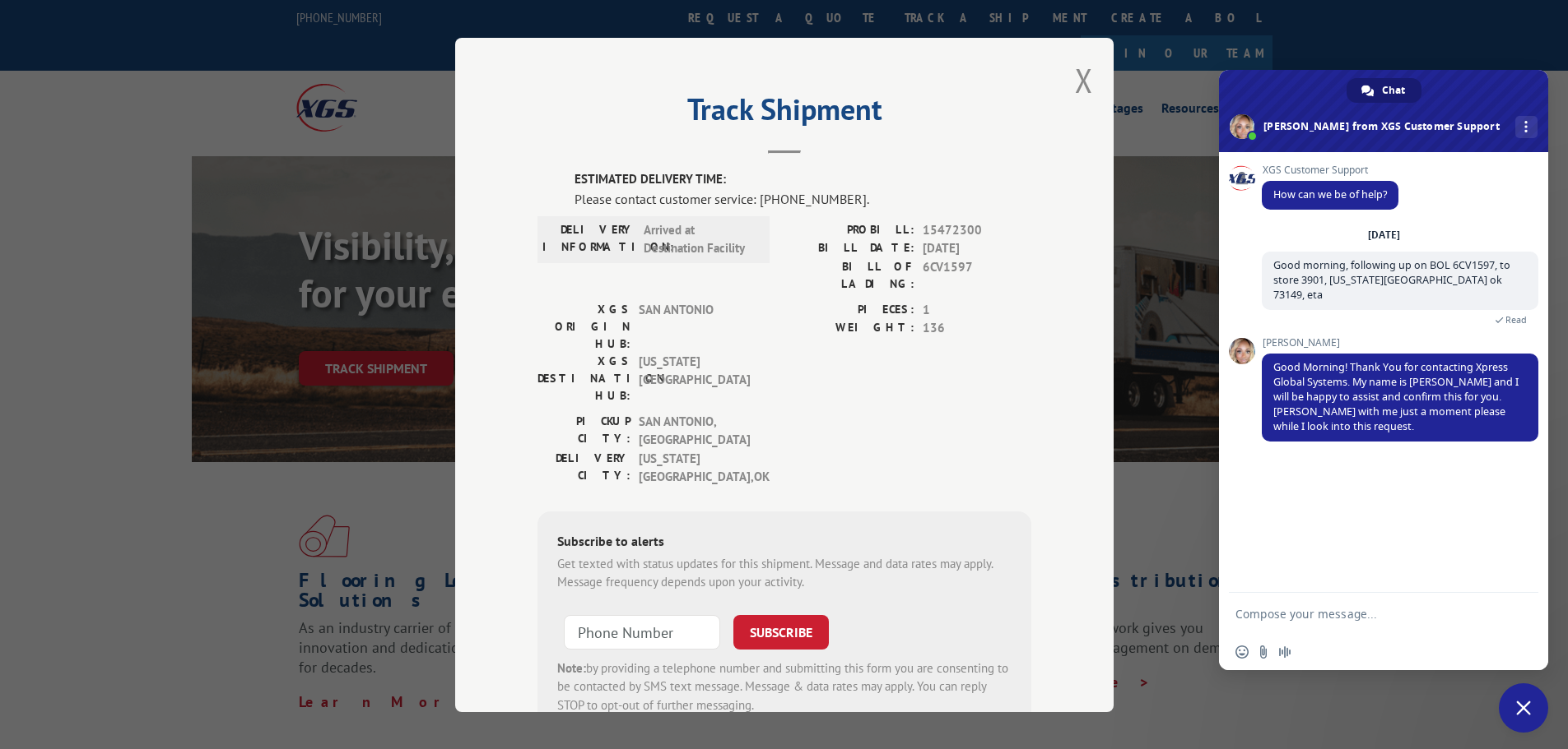
drag, startPoint x: 1274, startPoint y: 617, endPoint x: 1272, endPoint y: 609, distance: 8.2
click at [1274, 616] on textarea "Compose your message..." at bounding box center [1366, 614] width 260 height 15
click at [1241, 617] on textarea "thank You" at bounding box center [1366, 614] width 260 height 15
type textarea "Thank You"
click at [1524, 617] on span "Send" at bounding box center [1519, 614] width 13 height 13
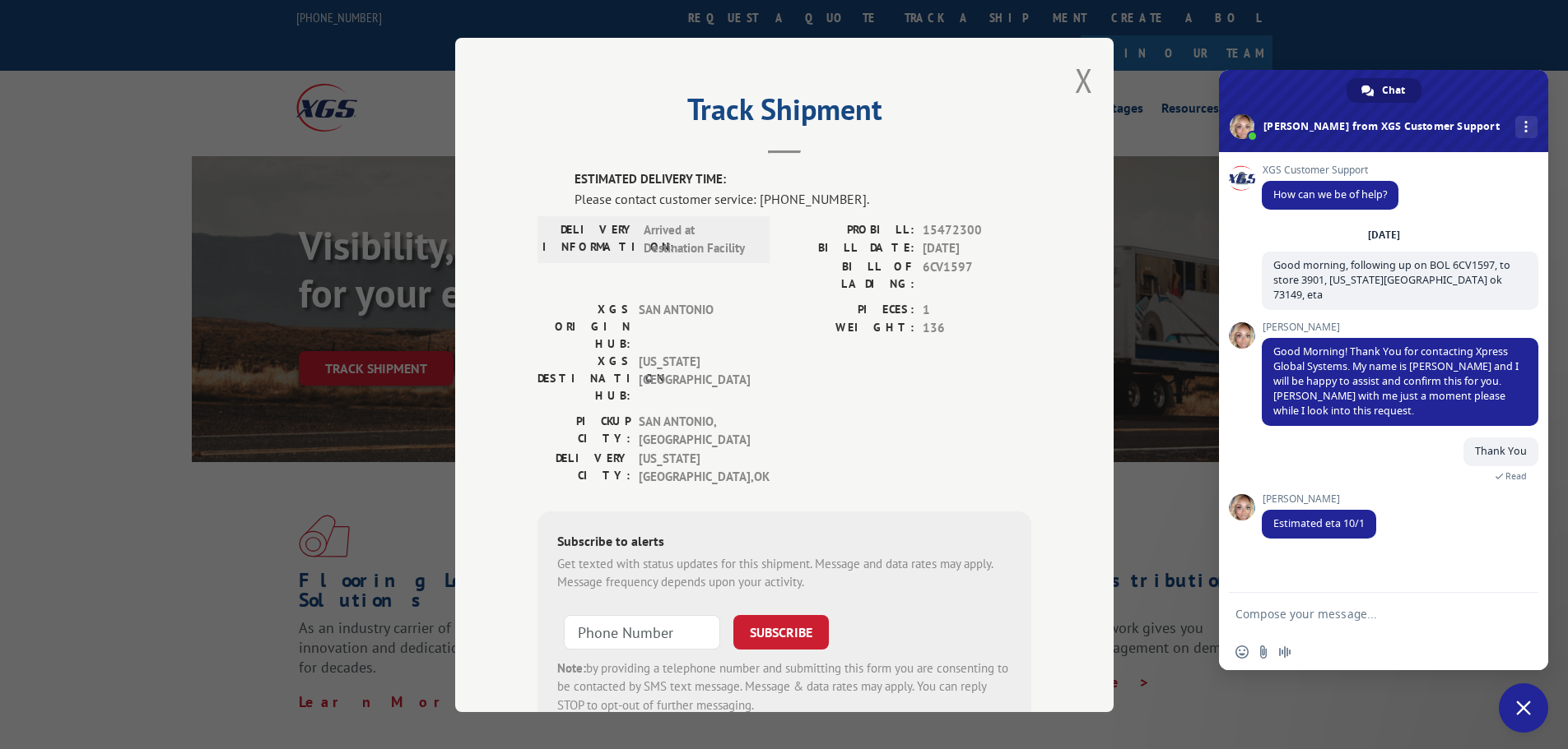
click at [1305, 621] on textarea "Compose your message..." at bounding box center [1366, 614] width 260 height 15
type textarea "Thank You"
click at [1076, 86] on button "Close modal" at bounding box center [1084, 80] width 18 height 44
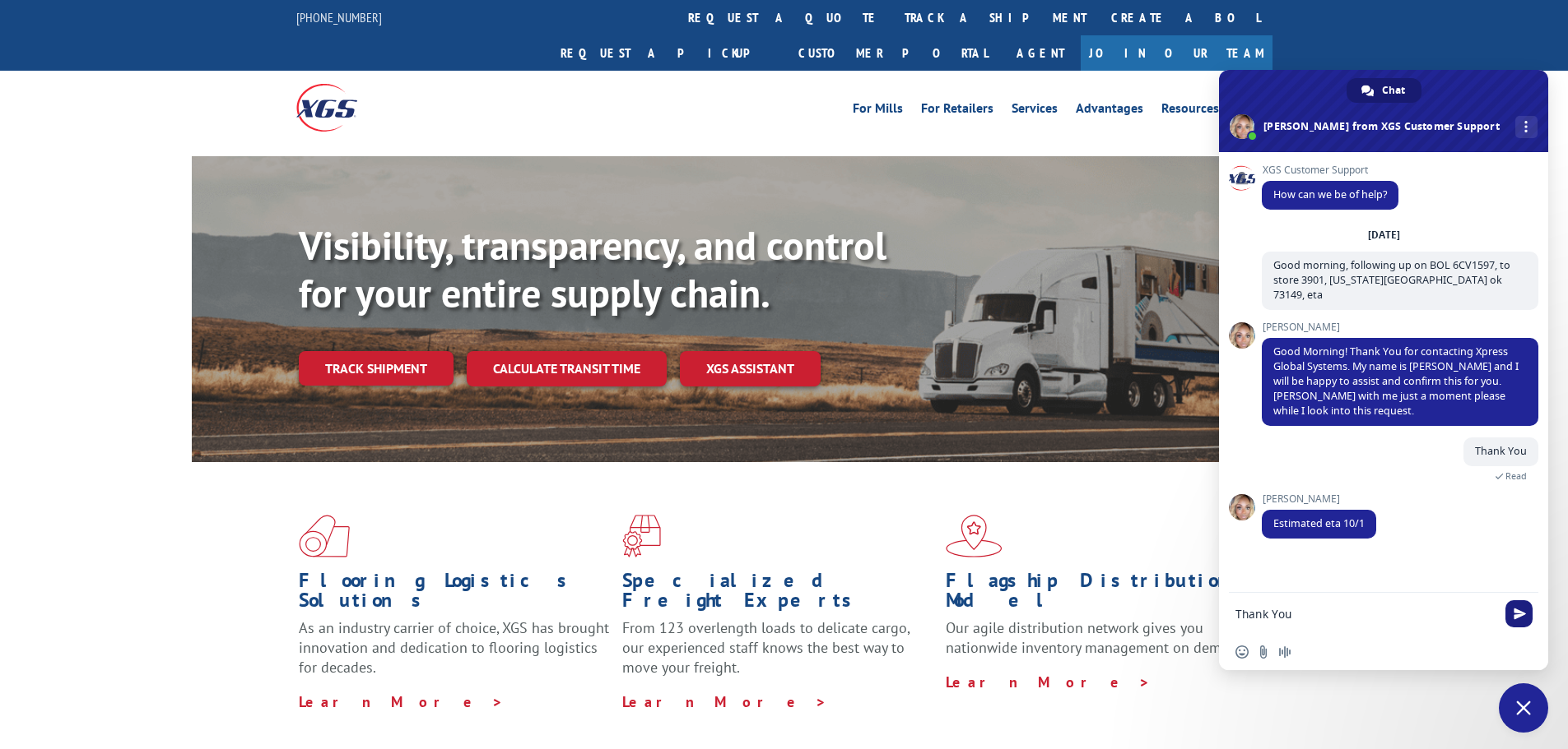
click at [1516, 616] on span "Send" at bounding box center [1519, 614] width 13 height 13
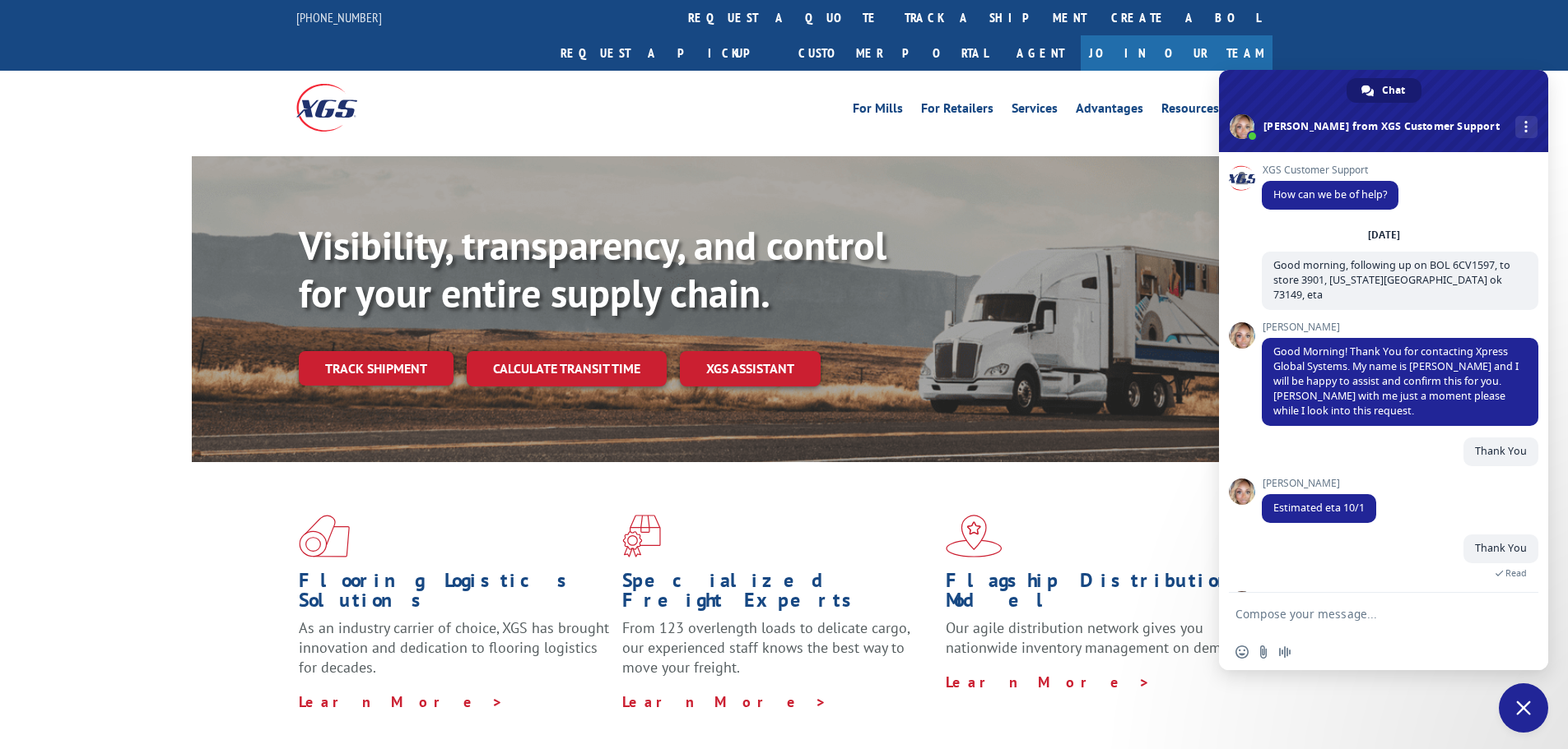
click at [1520, 701] on span "Close chat" at bounding box center [1523, 708] width 15 height 15
